Goal: Task Accomplishment & Management: Use online tool/utility

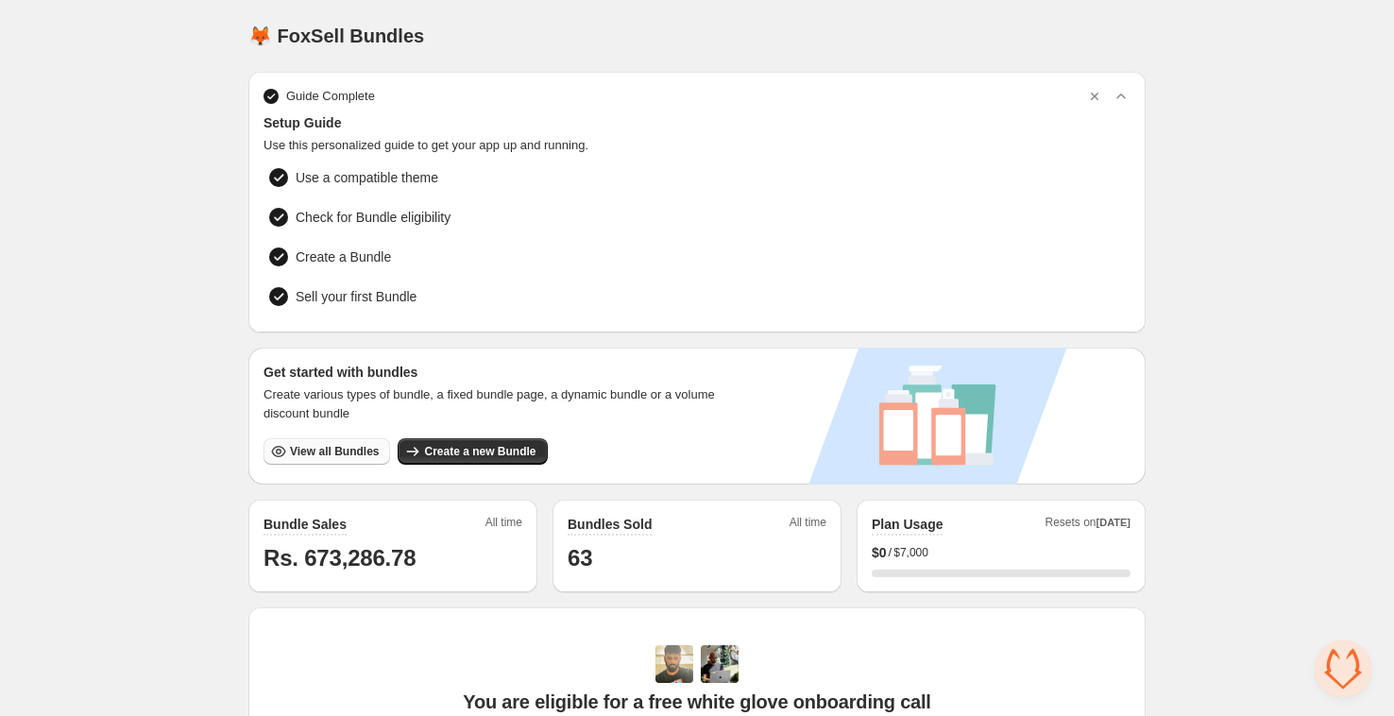
click at [341, 445] on span "View all Bundles" at bounding box center [334, 451] width 89 height 15
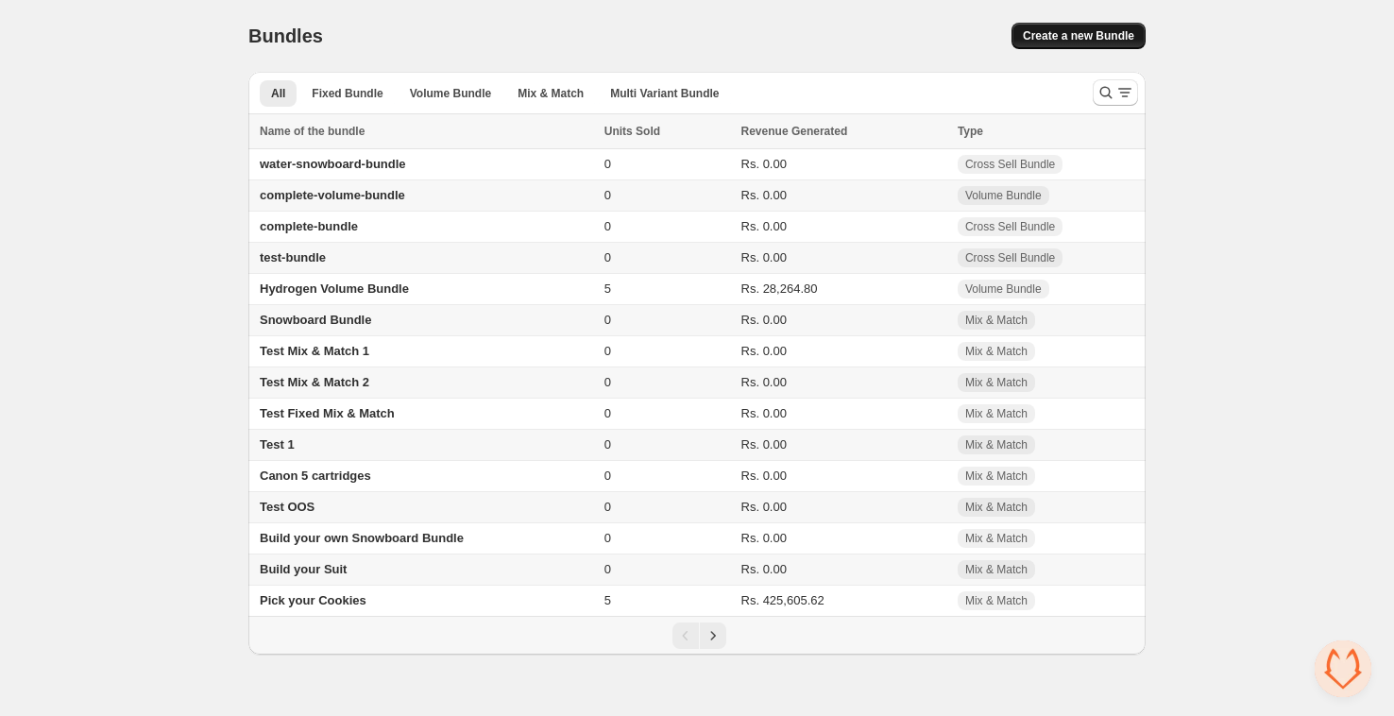
click at [1029, 31] on span "Create a new Bundle" at bounding box center [1078, 35] width 111 height 15
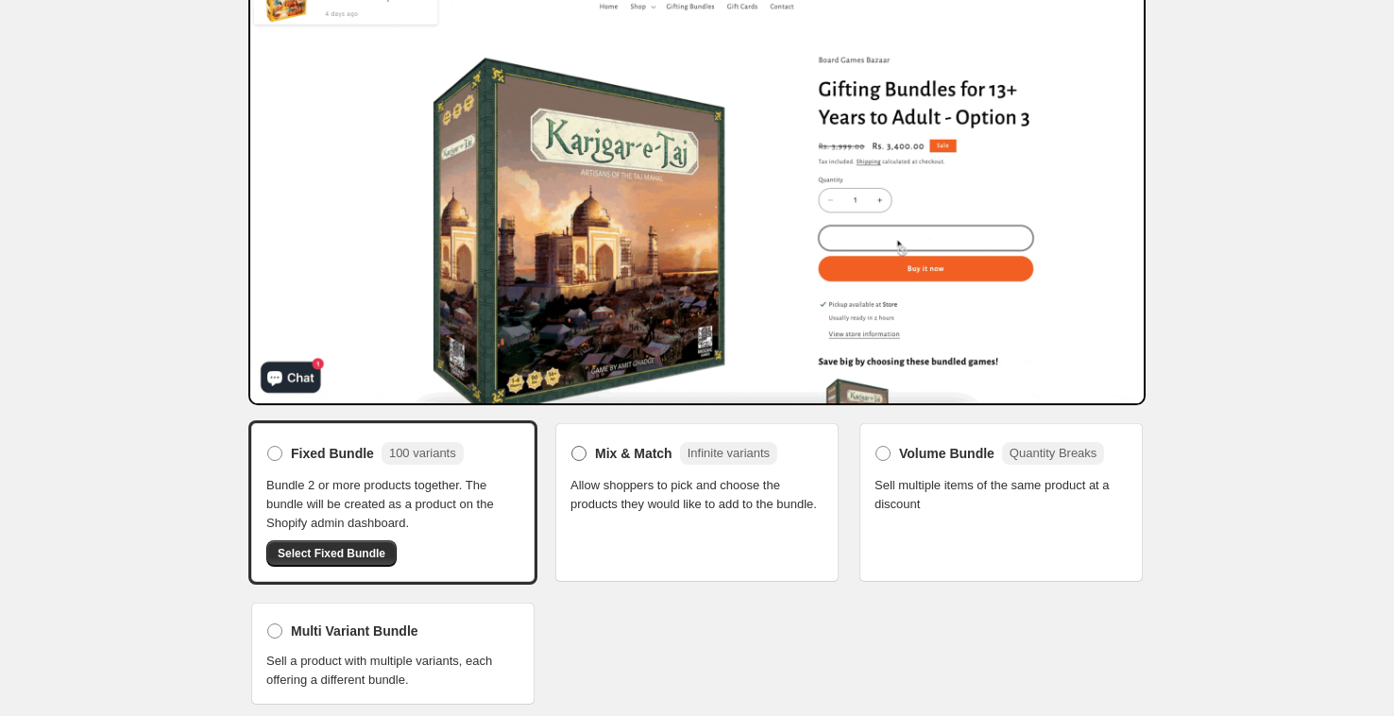
click at [625, 454] on span "Mix & Match" at bounding box center [633, 453] width 77 height 19
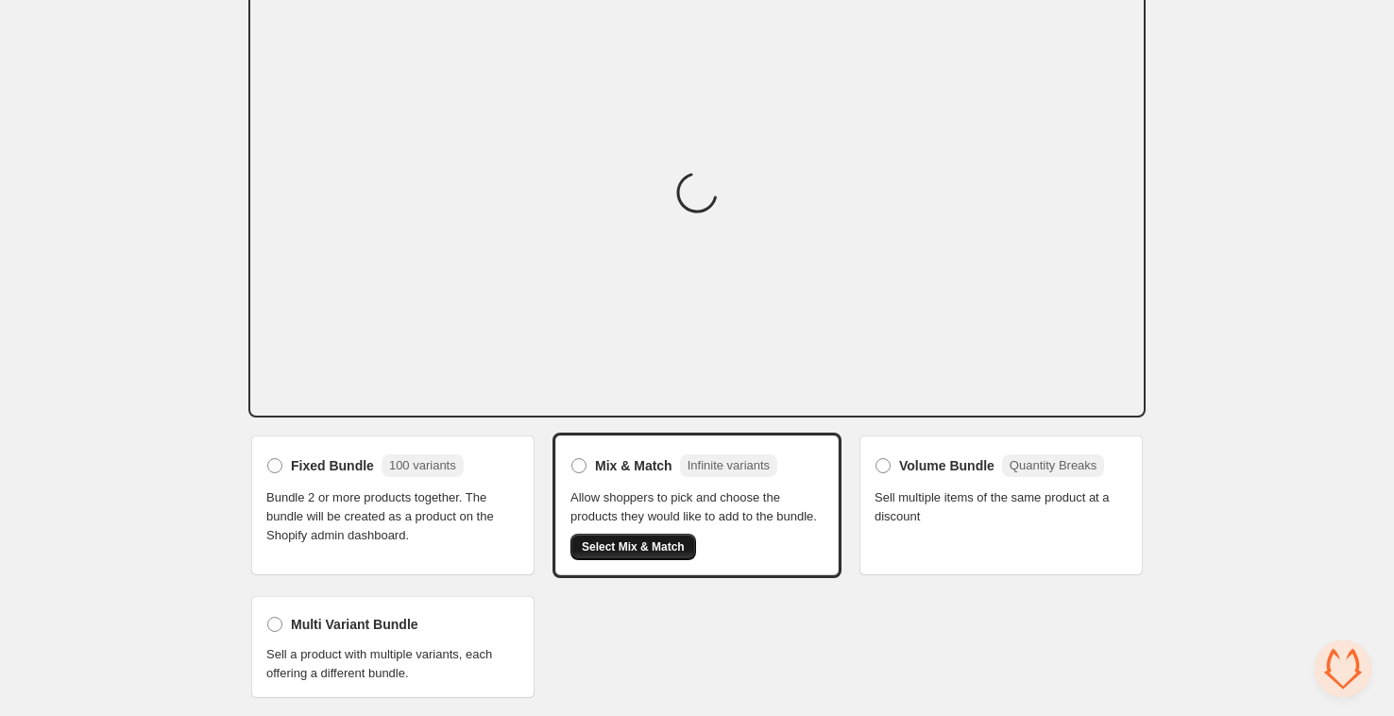
click at [636, 547] on span "Select Mix & Match" at bounding box center [633, 546] width 103 height 15
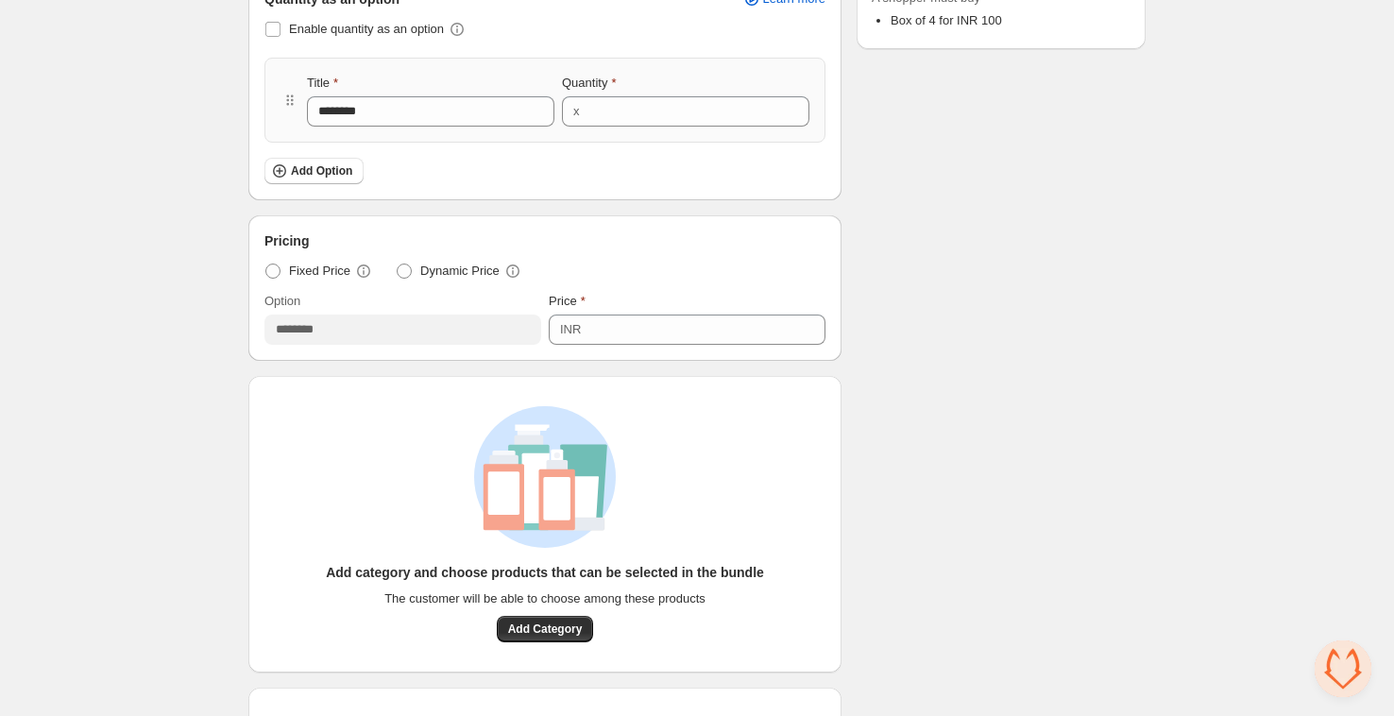
scroll to position [645, 0]
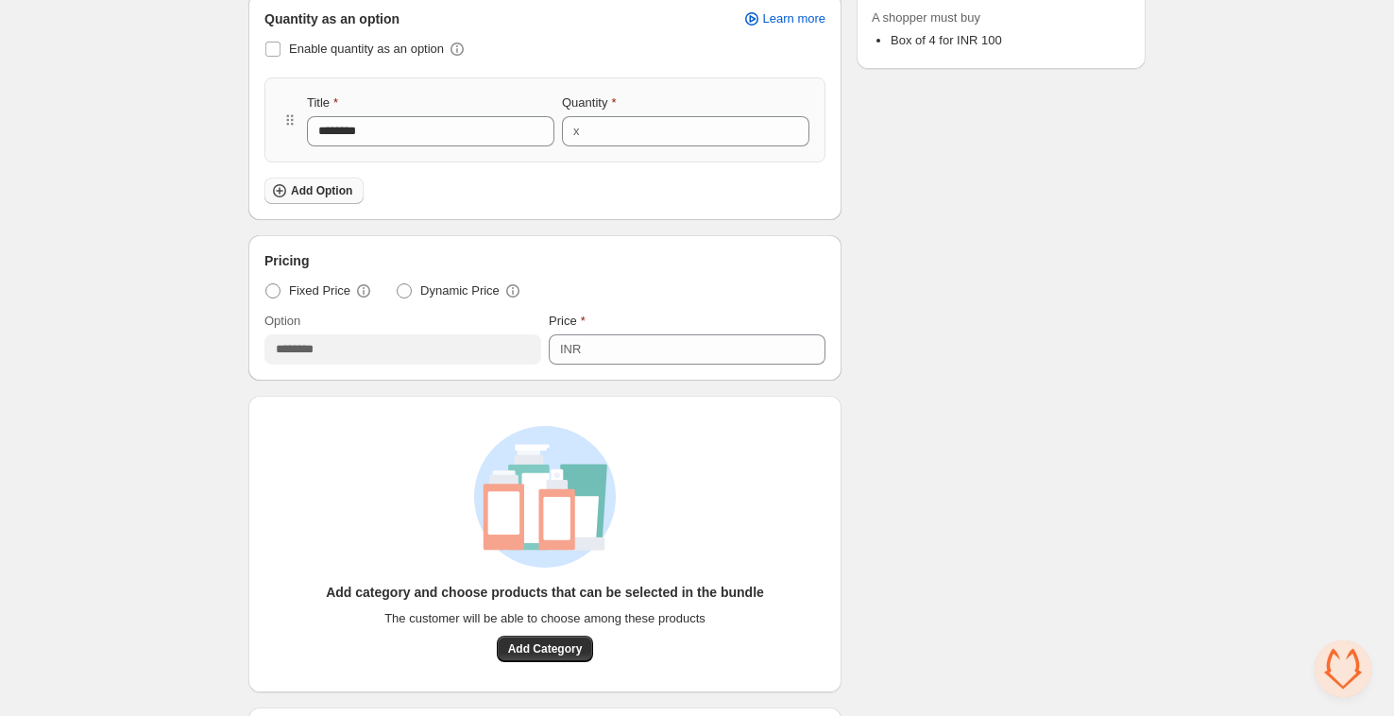
click at [320, 192] on span "Add Option" at bounding box center [321, 190] width 61 height 15
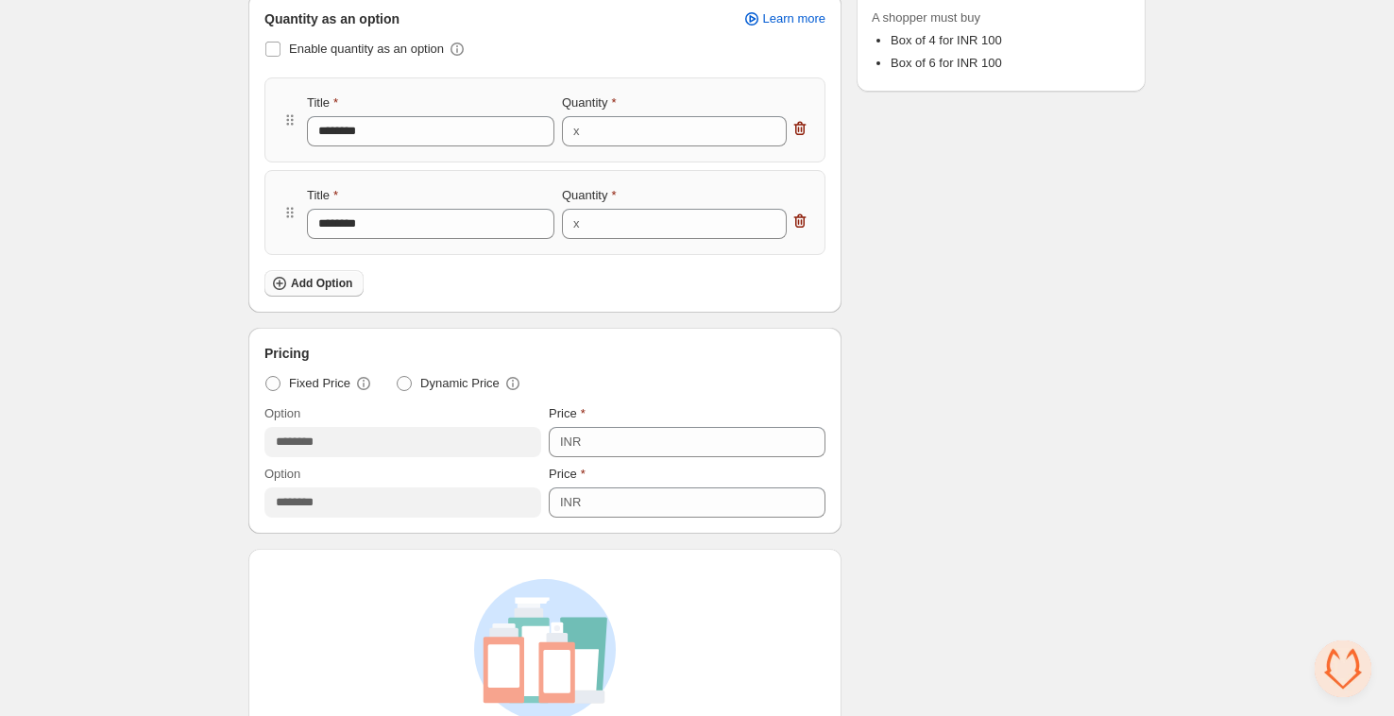
click at [306, 282] on span "Add Option" at bounding box center [321, 283] width 61 height 15
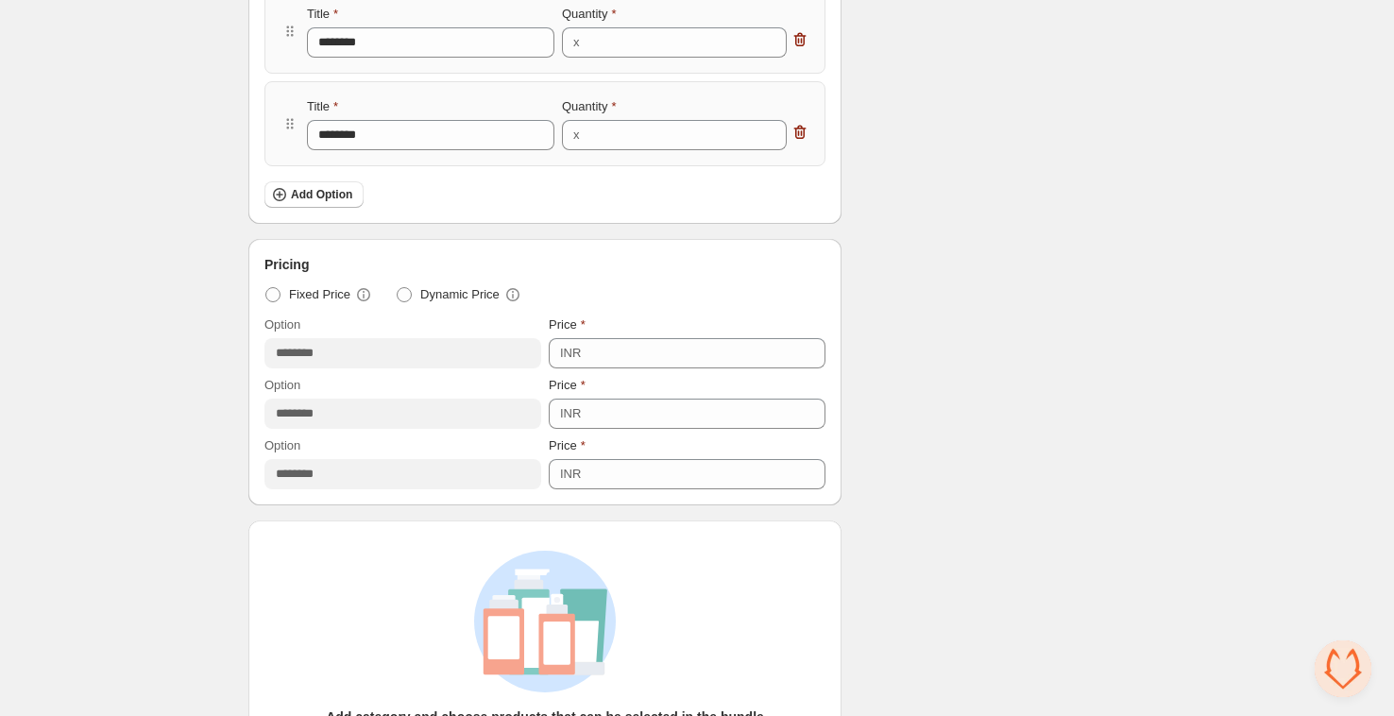
scroll to position [967, 0]
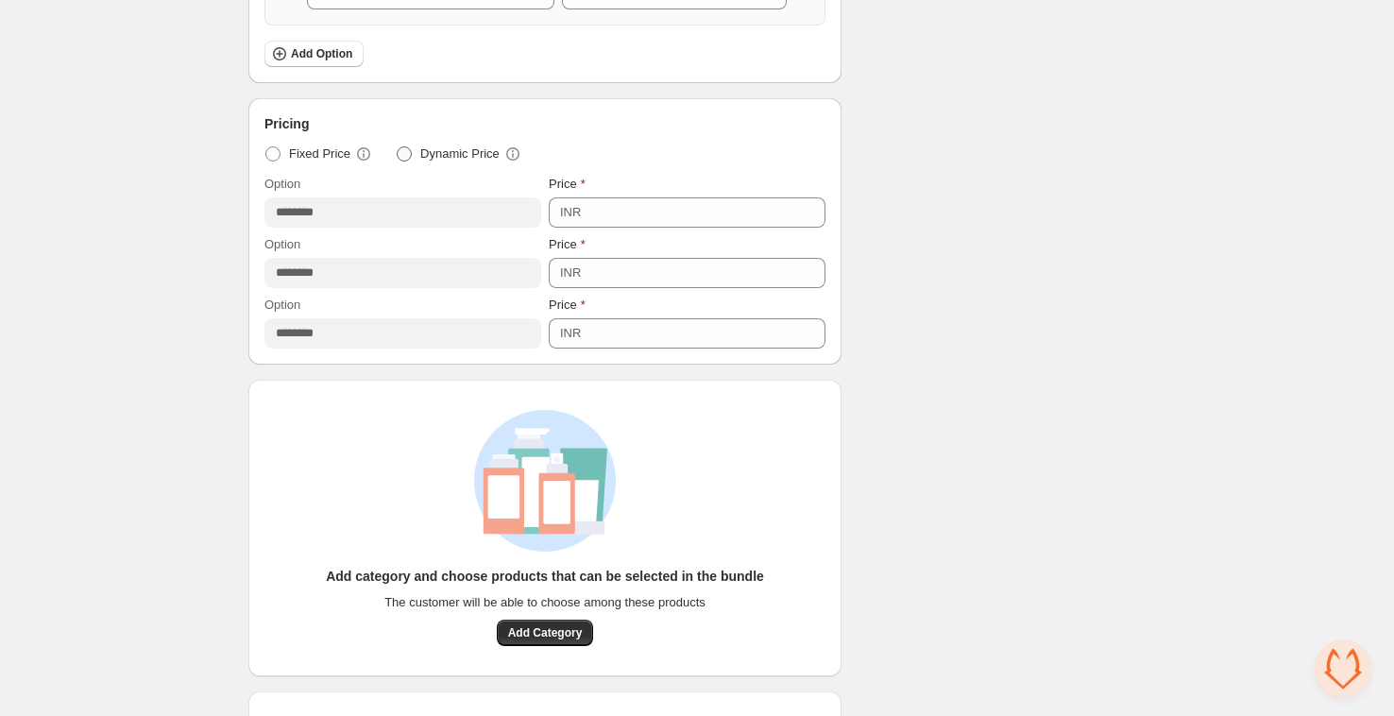
click at [435, 145] on span "Dynamic Price" at bounding box center [459, 154] width 79 height 19
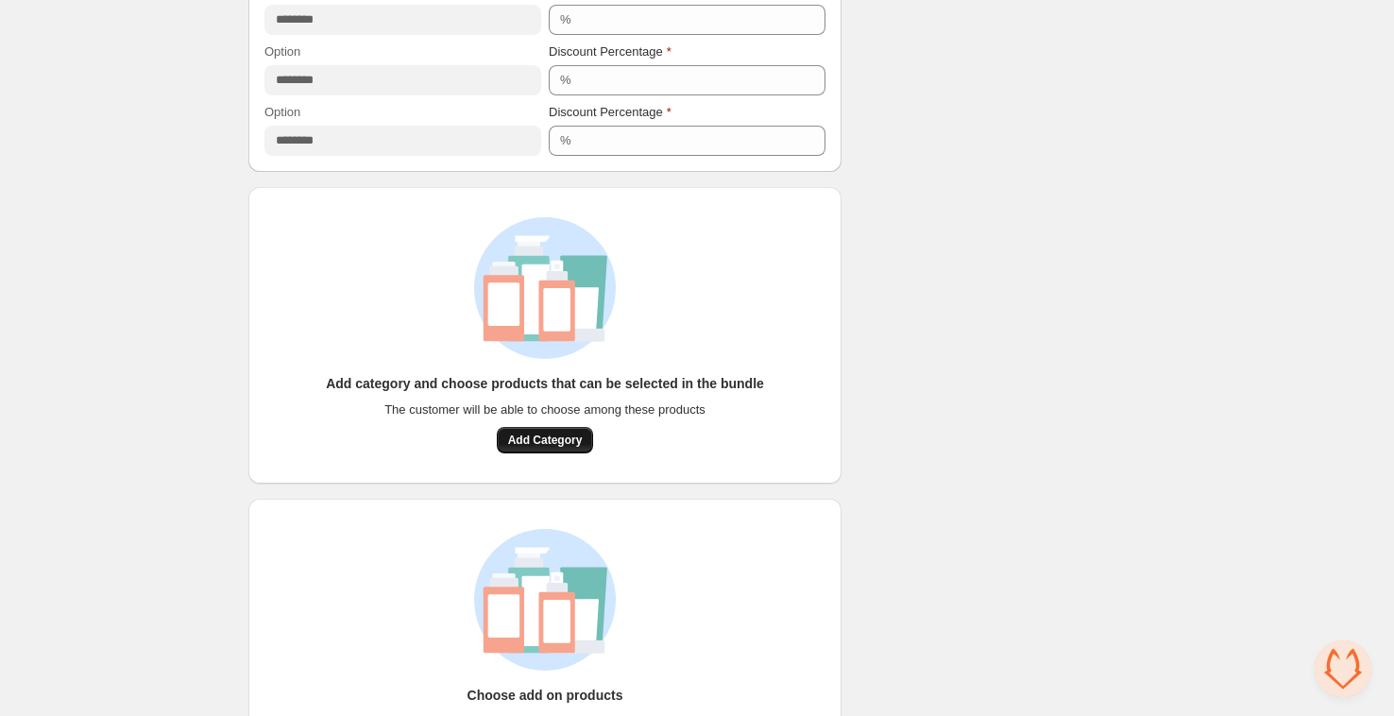
click at [580, 442] on span "Add Category" at bounding box center [545, 440] width 75 height 15
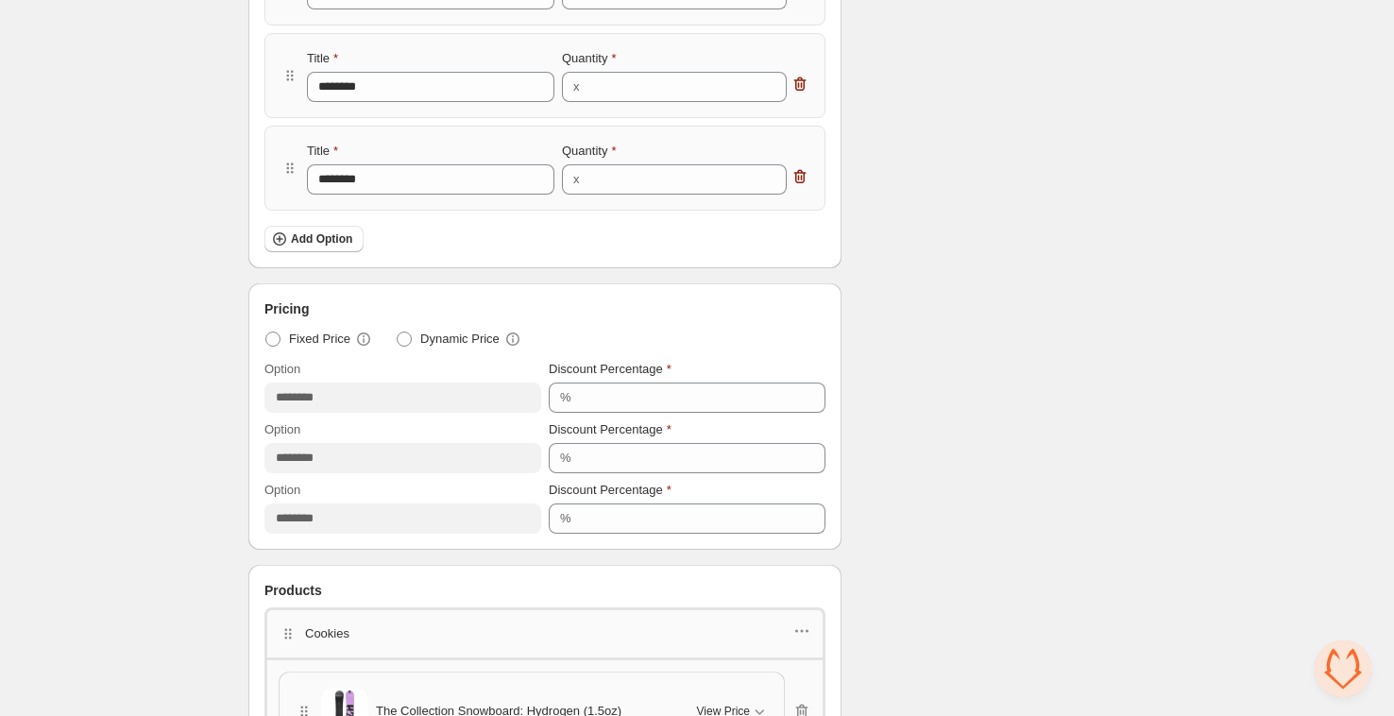
scroll to position [1138, 0]
